Goal: Find specific page/section: Find specific page/section

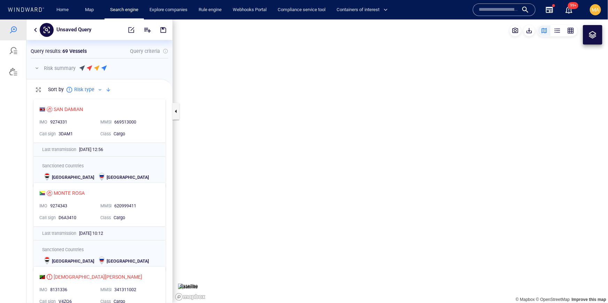
scroll to position [207, 146]
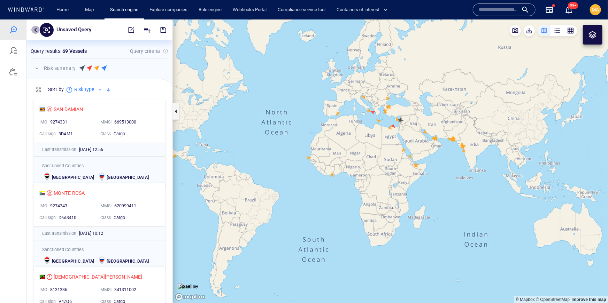
click at [34, 29] on button "button" at bounding box center [35, 29] width 8 height 8
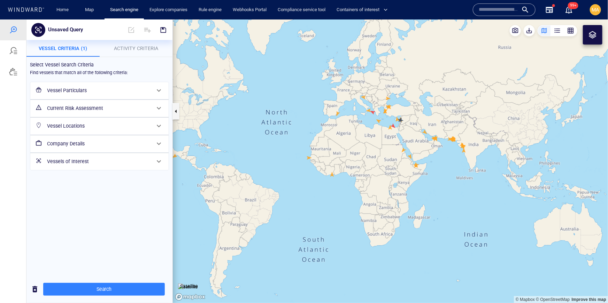
click at [102, 93] on h6 "Vessel Particulars" at bounding box center [98, 90] width 103 height 9
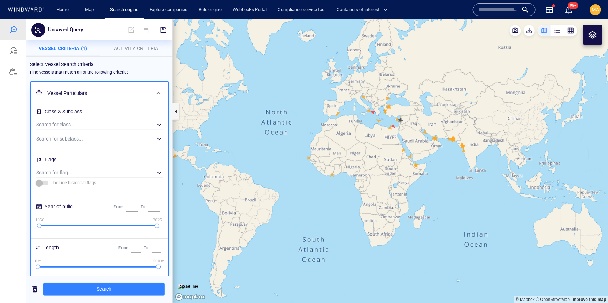
scroll to position [36, 0]
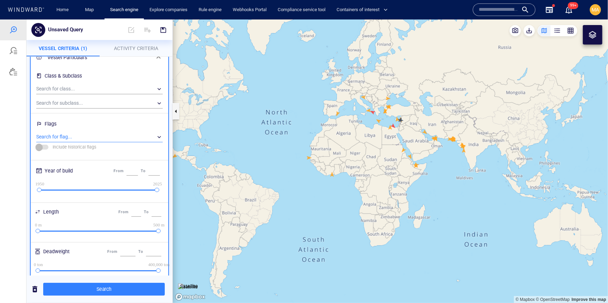
click at [95, 133] on div "​" at bounding box center [99, 137] width 126 height 10
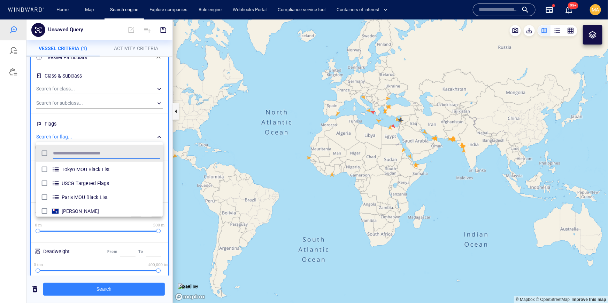
scroll to position [0, 0]
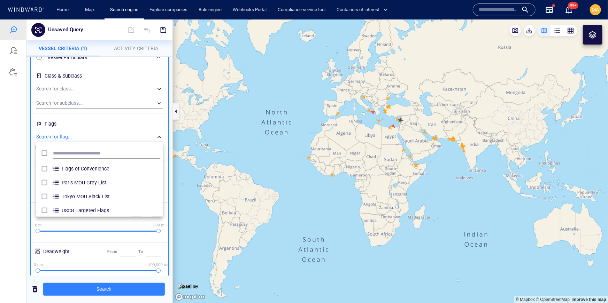
click at [16, 73] on div at bounding box center [304, 161] width 608 height 284
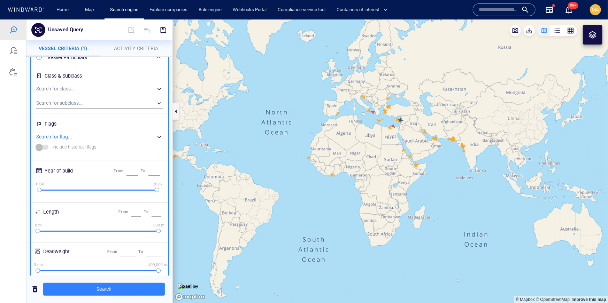
click at [14, 73] on div at bounding box center [13, 71] width 8 height 8
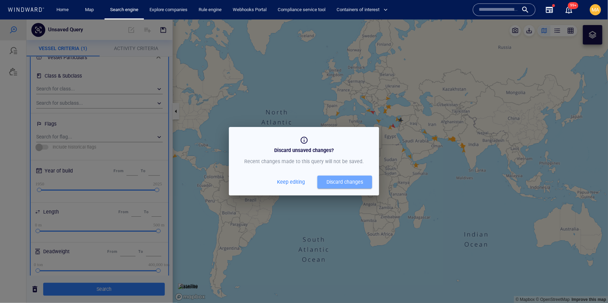
click at [349, 182] on div "Discard changes" at bounding box center [344, 182] width 37 height 9
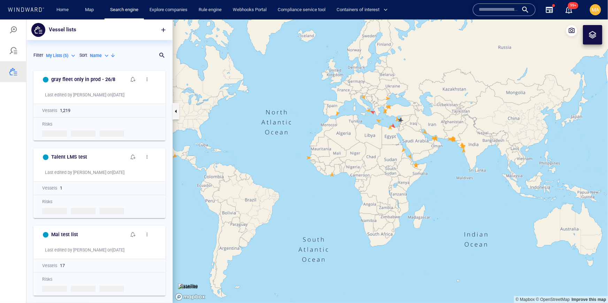
scroll to position [236, 146]
click at [54, 57] on p "My Lists ( 5 )" at bounding box center [57, 55] width 22 height 6
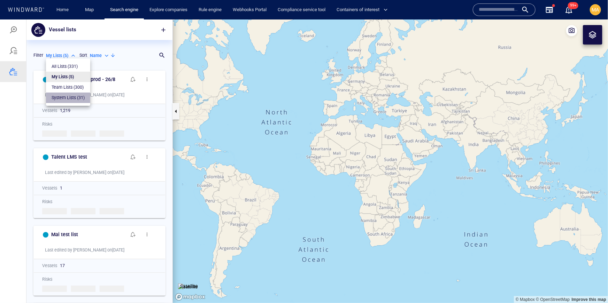
drag, startPoint x: 74, startPoint y: 98, endPoint x: 83, endPoint y: 99, distance: 8.7
click at [74, 98] on p "System Lists ( 31 )" at bounding box center [68, 97] width 33 height 6
type input "**********"
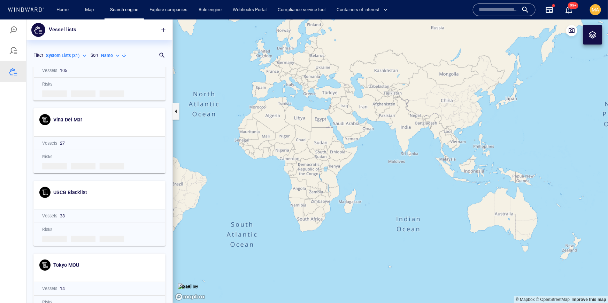
scroll to position [0, 0]
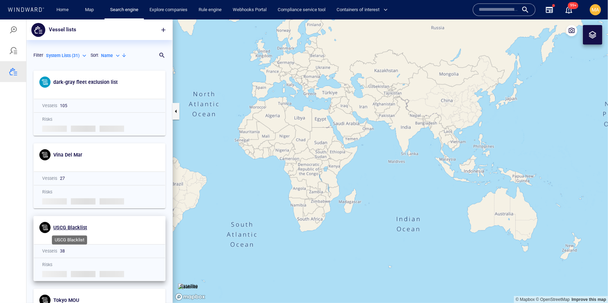
click at [70, 226] on span "USCG Blacklist" at bounding box center [70, 228] width 34 height 6
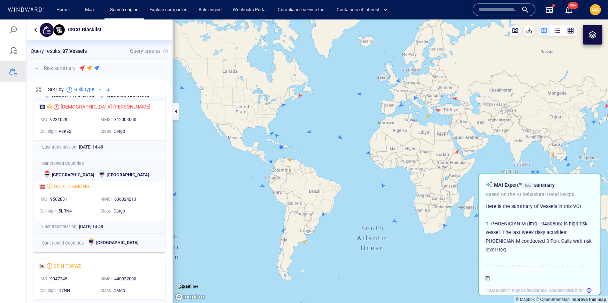
scroll to position [251, 0]
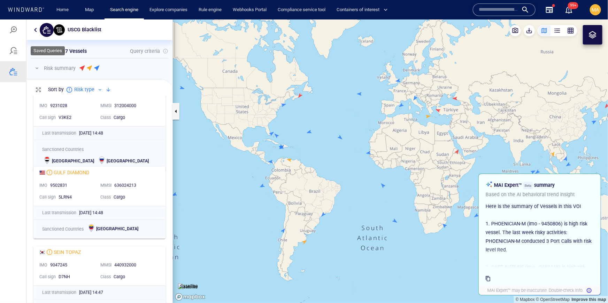
click at [16, 59] on div at bounding box center [13, 50] width 26 height 21
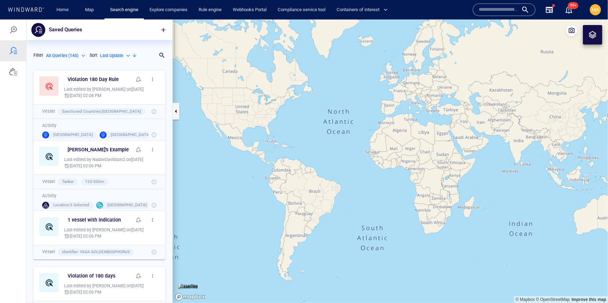
scroll to position [236, 146]
click at [19, 33] on div at bounding box center [13, 29] width 26 height 21
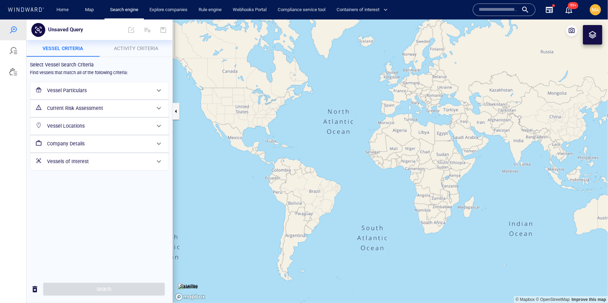
click at [77, 92] on h6 "Vessel Particulars" at bounding box center [98, 90] width 103 height 9
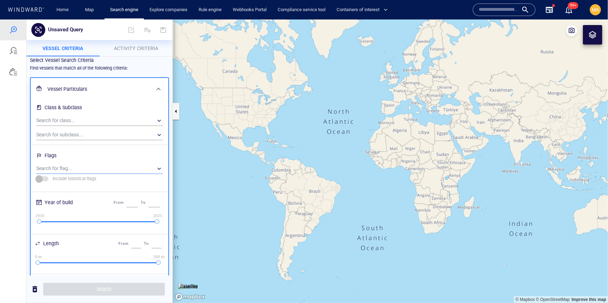
click at [89, 168] on div "​" at bounding box center [99, 168] width 126 height 10
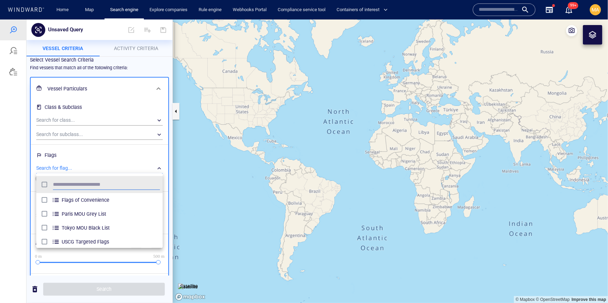
scroll to position [70, 126]
click at [31, 116] on div at bounding box center [304, 161] width 608 height 284
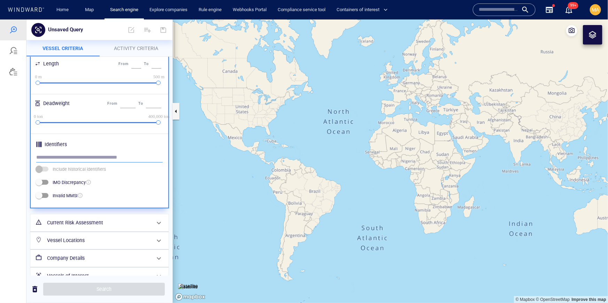
scroll to position [197, 0]
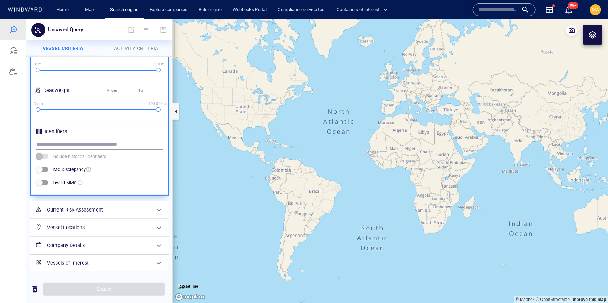
click at [122, 261] on h6 "Vessels of Interest" at bounding box center [98, 263] width 103 height 9
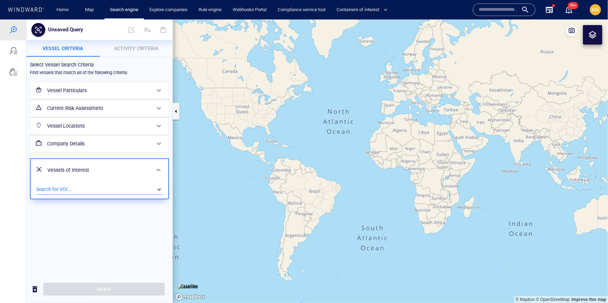
click at [105, 191] on div "​" at bounding box center [99, 189] width 126 height 10
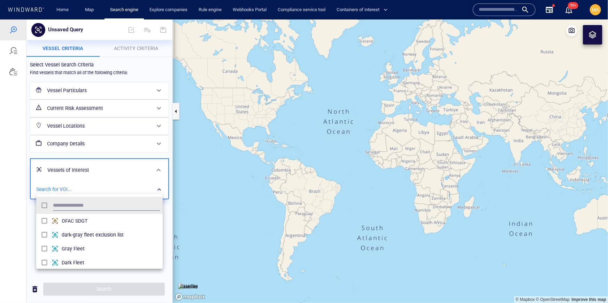
scroll to position [70, 126]
type input "****"
drag, startPoint x: 90, startPoint y: 64, endPoint x: 67, endPoint y: 64, distance: 23.7
click at [87, 64] on div at bounding box center [304, 161] width 608 height 284
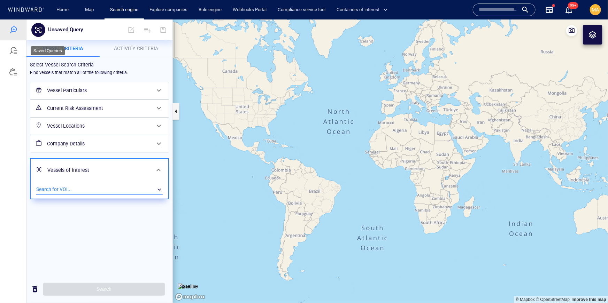
click at [18, 51] on div at bounding box center [13, 50] width 26 height 21
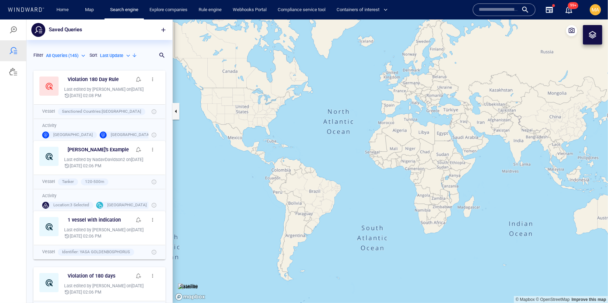
scroll to position [236, 146]
click at [99, 152] on h6 "[PERSON_NAME]'s Example" at bounding box center [98, 149] width 61 height 9
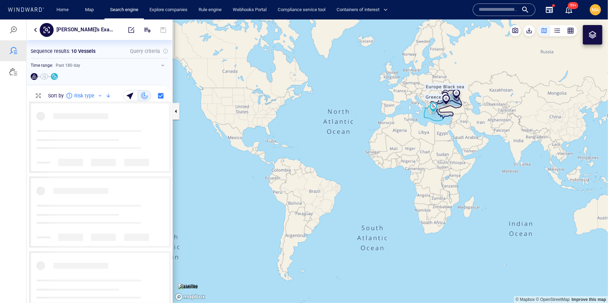
scroll to position [201, 146]
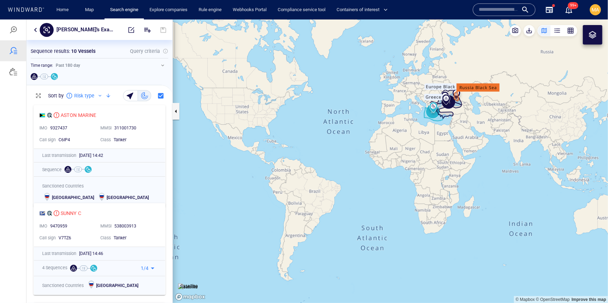
click at [34, 28] on button "button" at bounding box center [35, 29] width 8 height 8
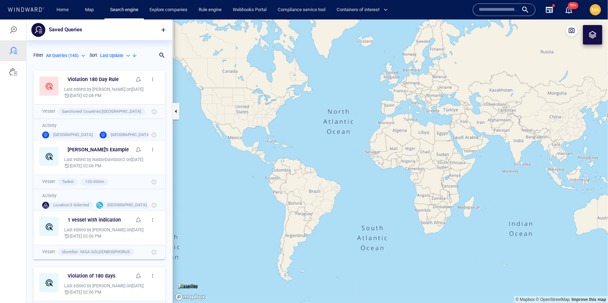
scroll to position [236, 146]
click at [17, 74] on div at bounding box center [13, 71] width 8 height 8
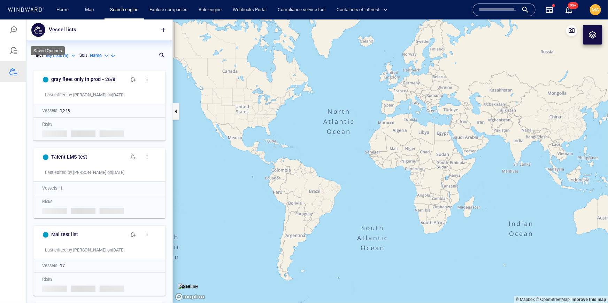
click at [11, 53] on div at bounding box center [13, 50] width 8 height 8
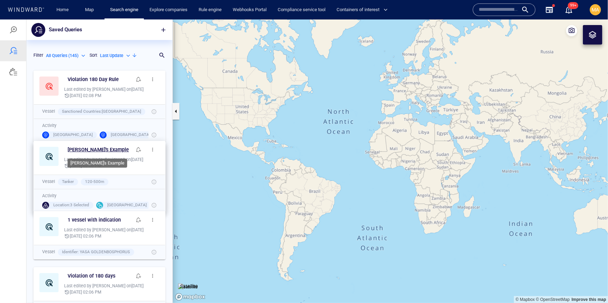
click at [77, 152] on h6 "[PERSON_NAME]'s Example" at bounding box center [98, 149] width 61 height 9
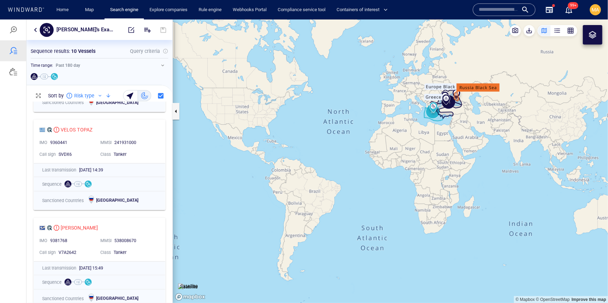
scroll to position [139, 0]
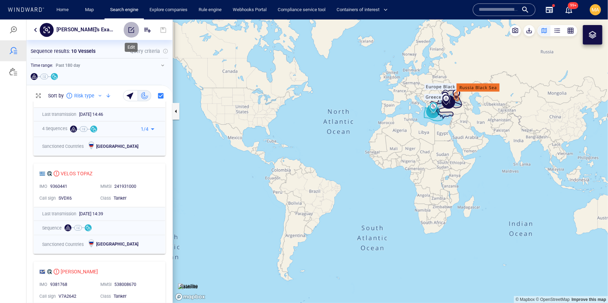
click at [135, 30] on button "button" at bounding box center [131, 29] width 15 height 17
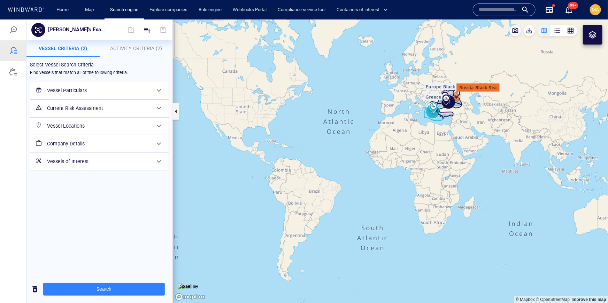
click at [94, 165] on h6 "Vessels of Interest" at bounding box center [98, 161] width 103 height 9
